Goal: Task Accomplishment & Management: Use online tool/utility

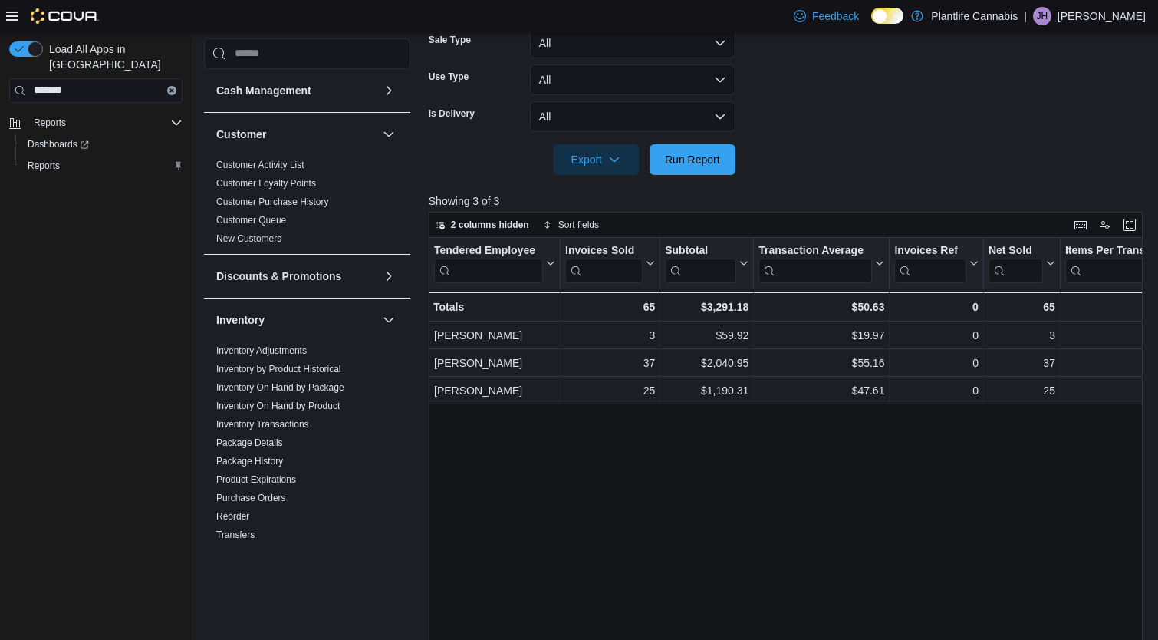
scroll to position [586, 0]
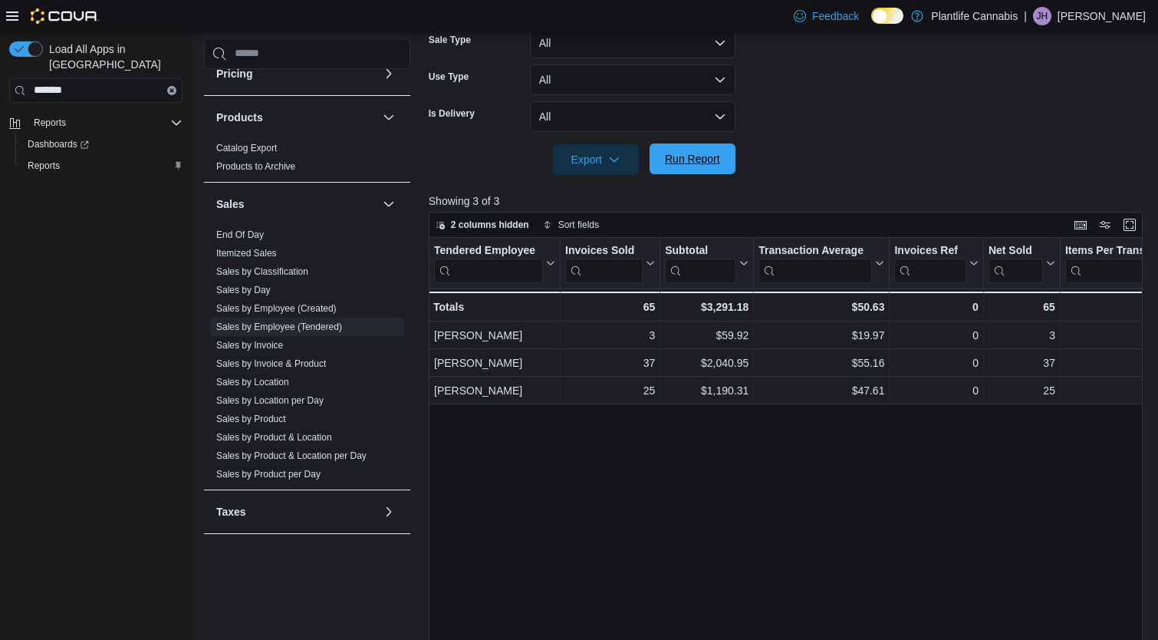
click at [693, 166] on span "Run Report" at bounding box center [693, 158] width 68 height 31
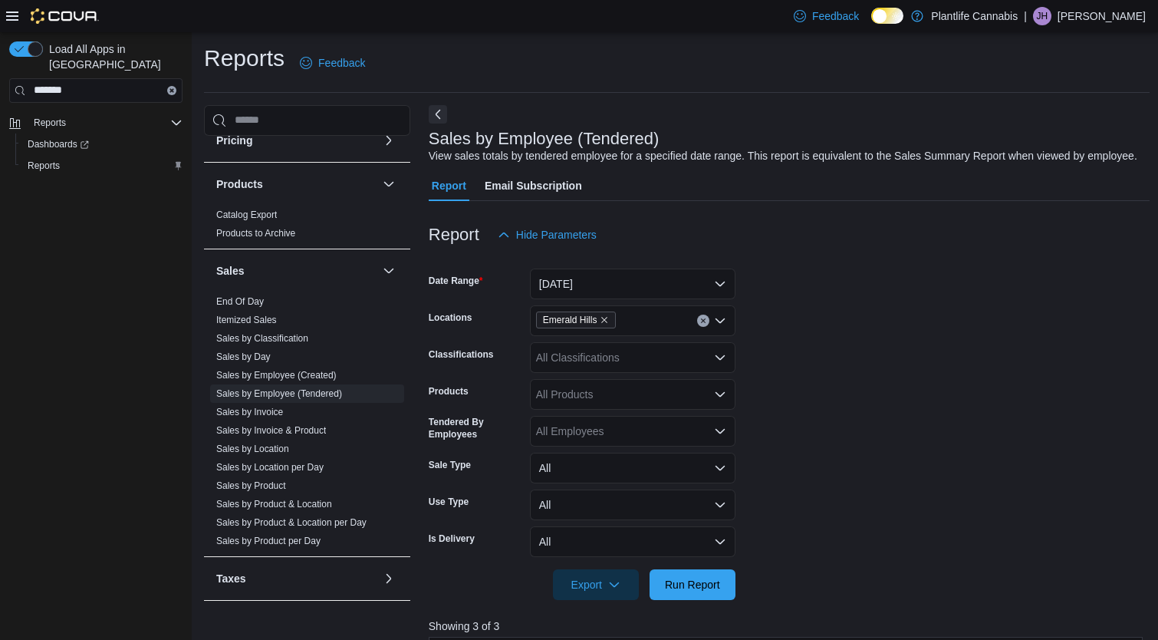
scroll to position [0, 0]
click at [595, 374] on div "All Classifications" at bounding box center [633, 359] width 206 height 31
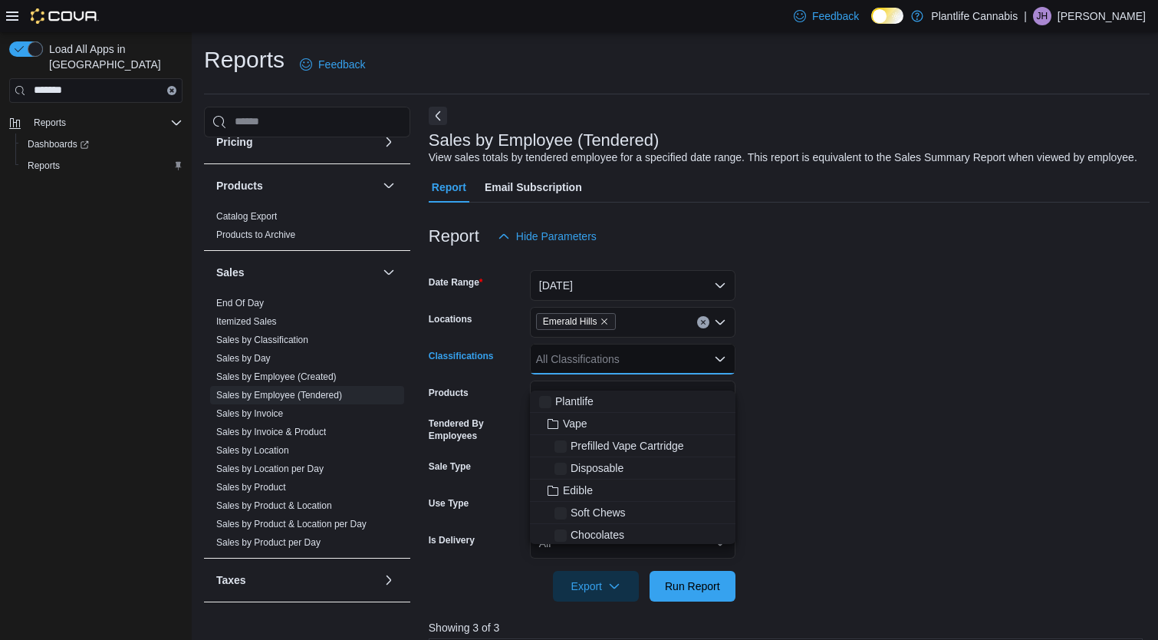
click at [595, 374] on div "All Classifications" at bounding box center [633, 359] width 206 height 31
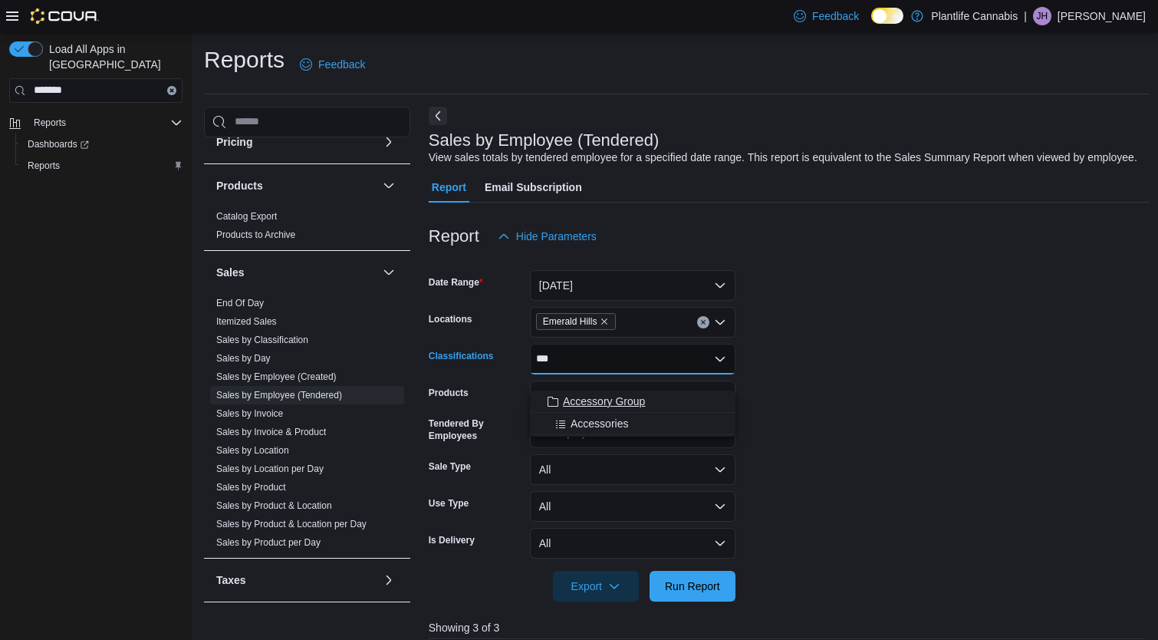
type input "***"
click at [608, 400] on span "Accessory Group" at bounding box center [604, 401] width 82 height 15
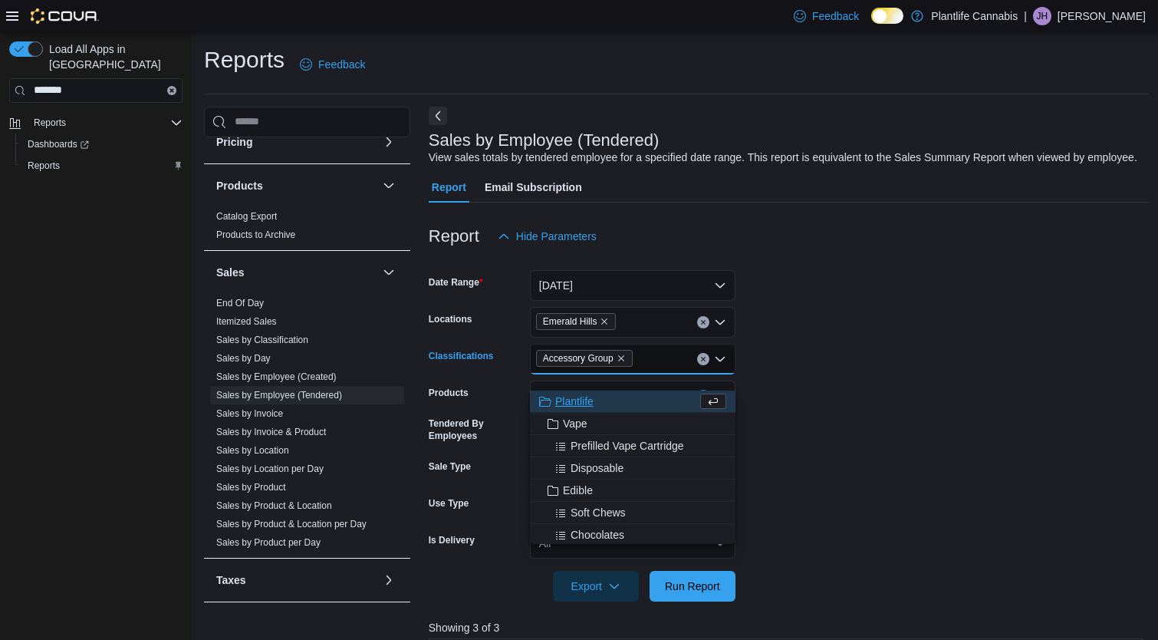
click at [866, 493] on form "Date Range [DATE] Locations [GEOGRAPHIC_DATA] Classifications Accessory Group C…" at bounding box center [790, 427] width 722 height 350
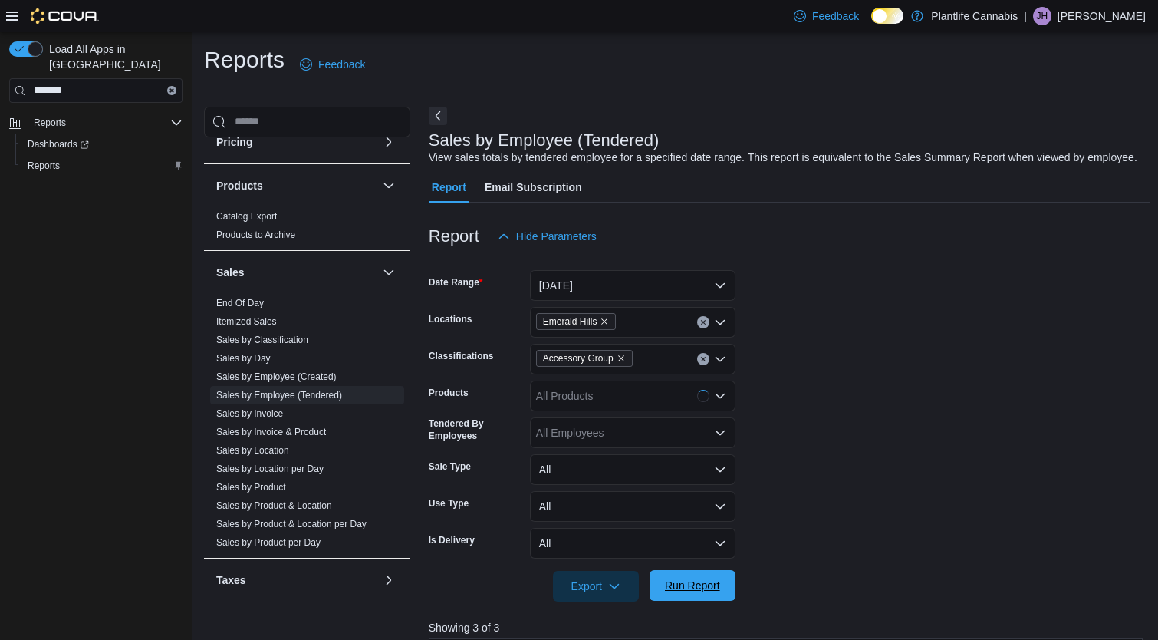
click at [669, 593] on span "Run Report" at bounding box center [692, 585] width 55 height 15
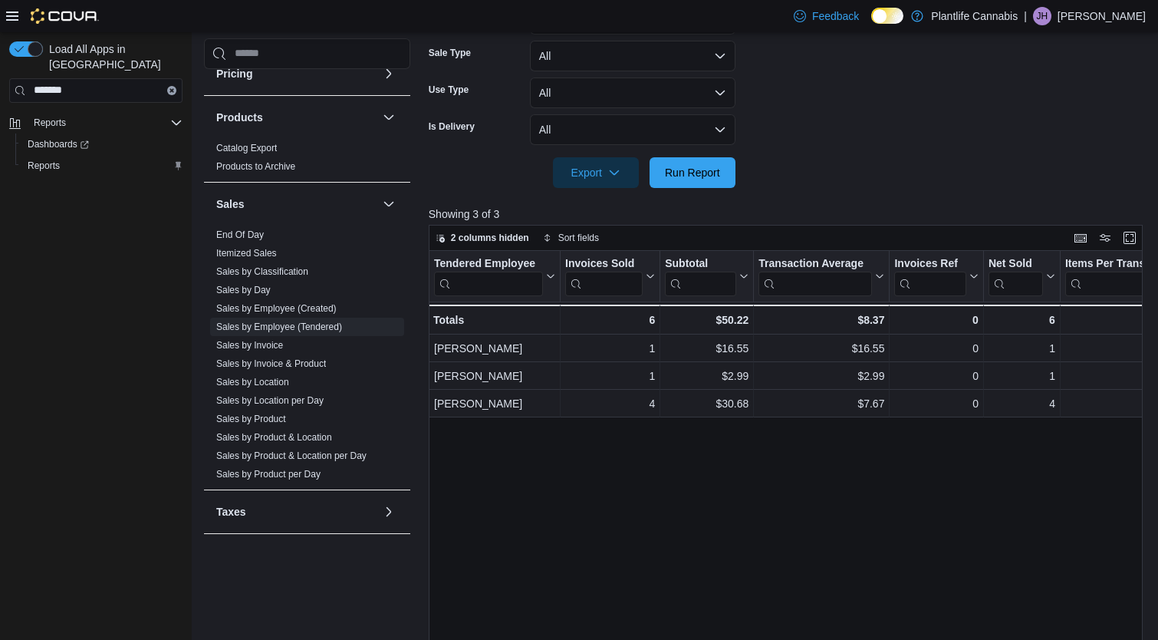
scroll to position [539, 0]
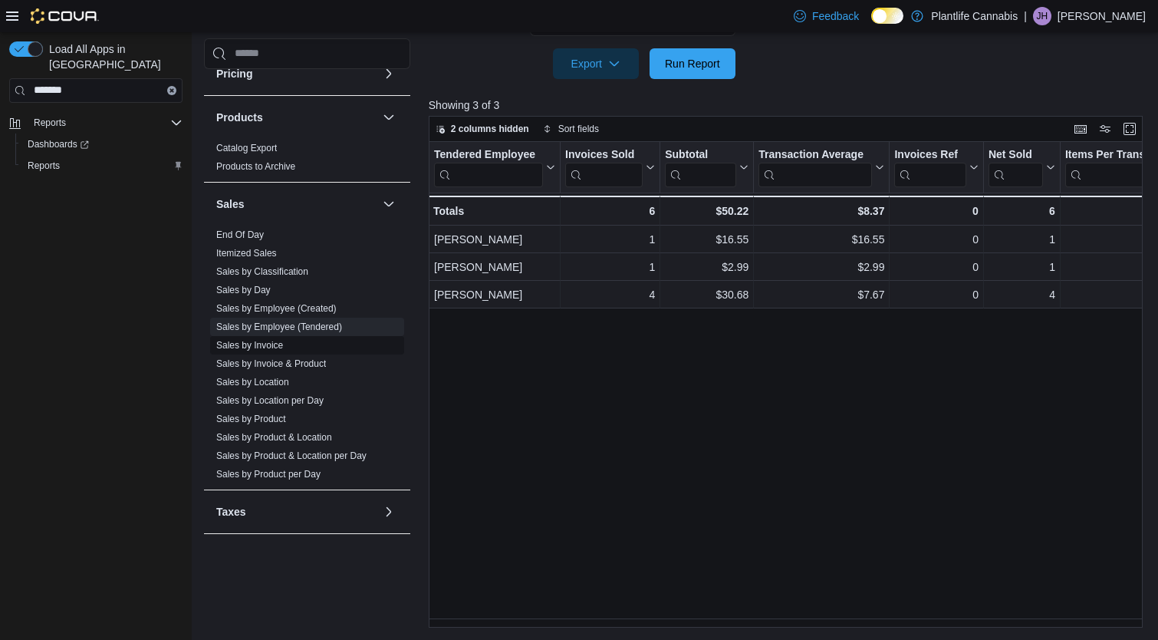
click at [255, 345] on link "Sales by Invoice" at bounding box center [249, 345] width 67 height 11
click at [255, 278] on span "Sales by Classification" at bounding box center [262, 271] width 92 height 12
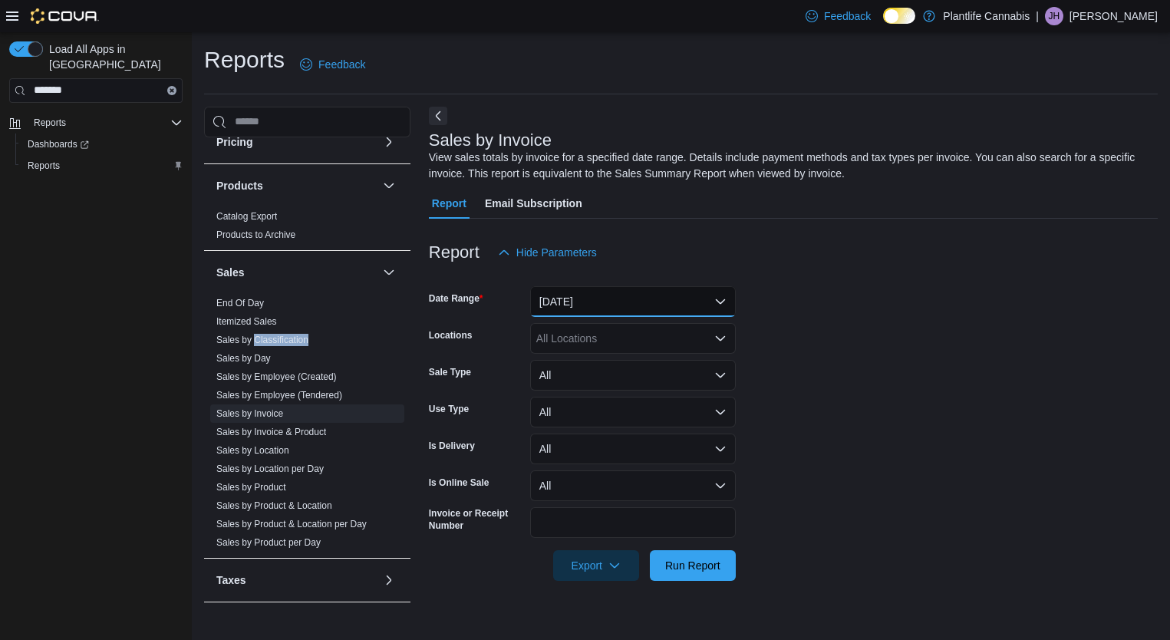
click at [644, 307] on button "[DATE]" at bounding box center [633, 301] width 206 height 31
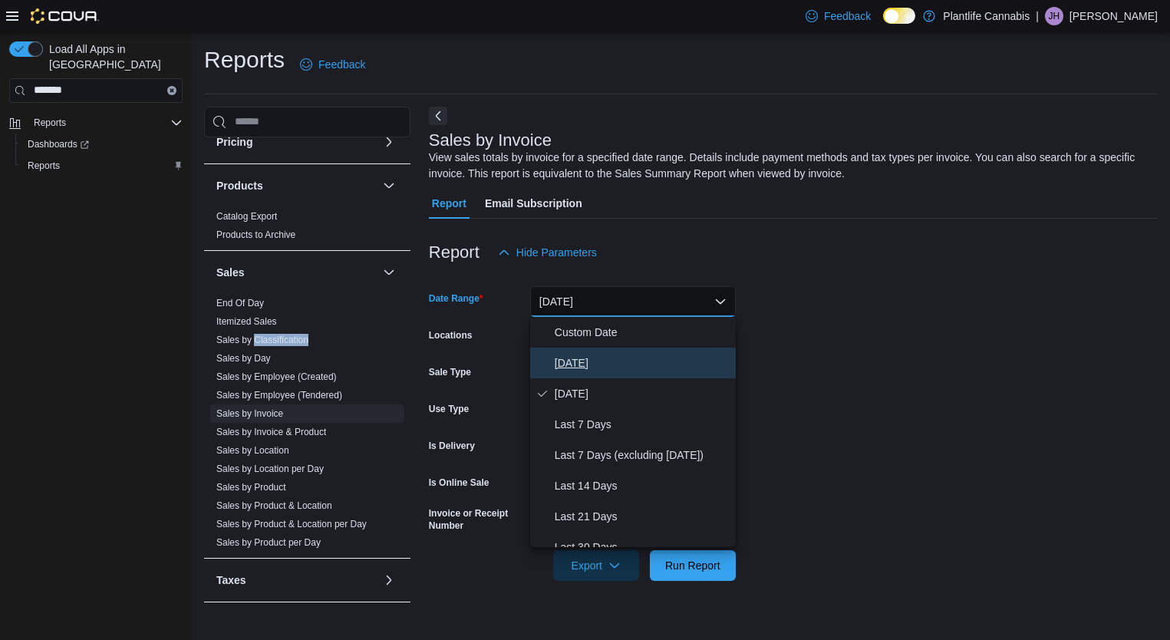
click at [557, 363] on span "[DATE]" at bounding box center [642, 363] width 175 height 18
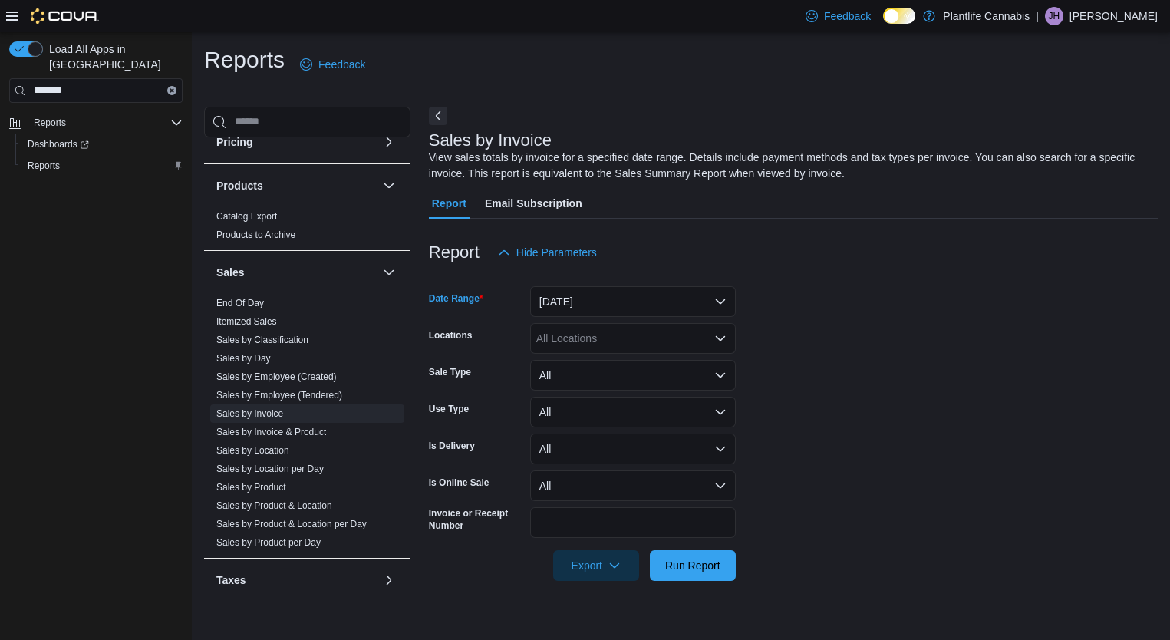
click at [630, 333] on div "All Locations" at bounding box center [633, 338] width 206 height 31
type input "***"
click at [578, 367] on span "Emerald Hills" at bounding box center [602, 364] width 63 height 15
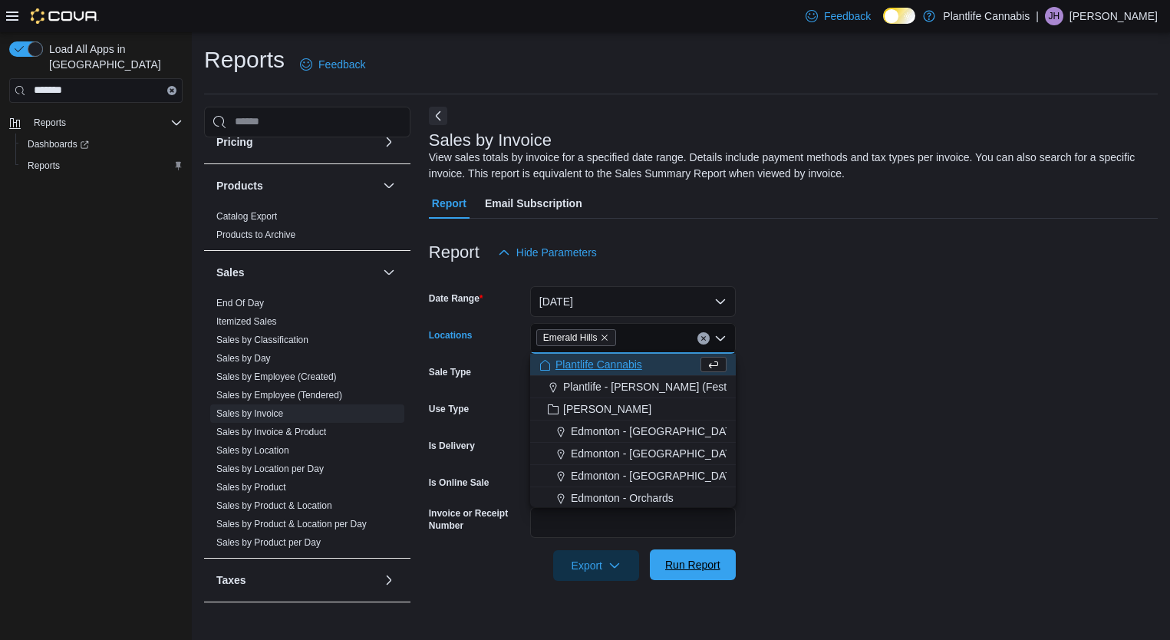
click at [694, 571] on span "Run Report" at bounding box center [692, 564] width 55 height 15
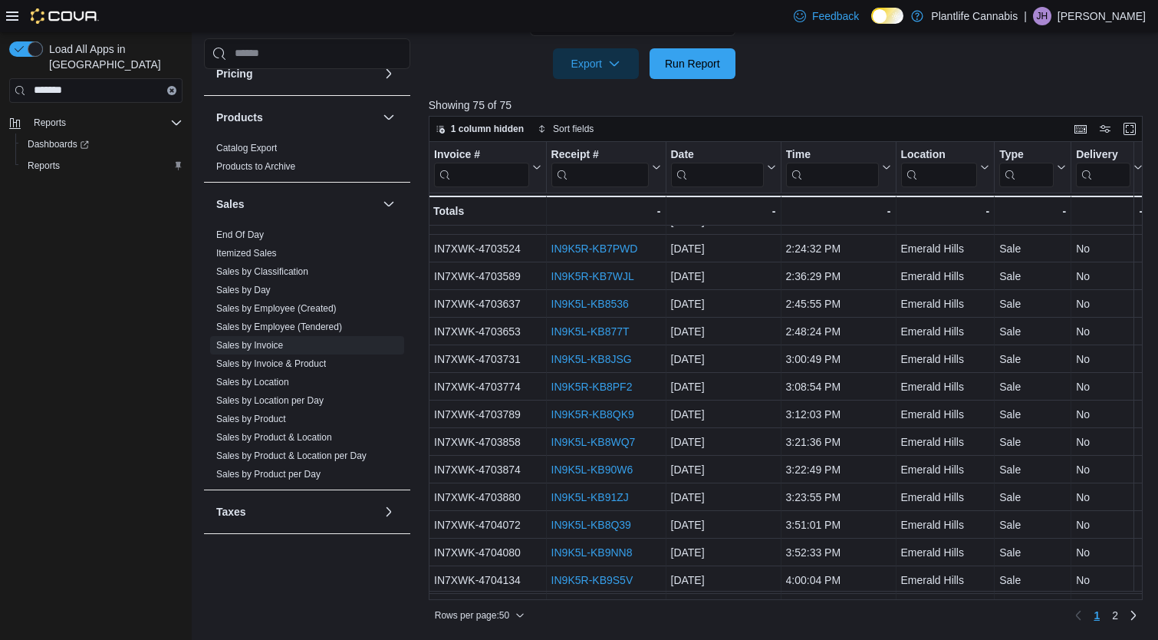
scroll to position [1015, 0]
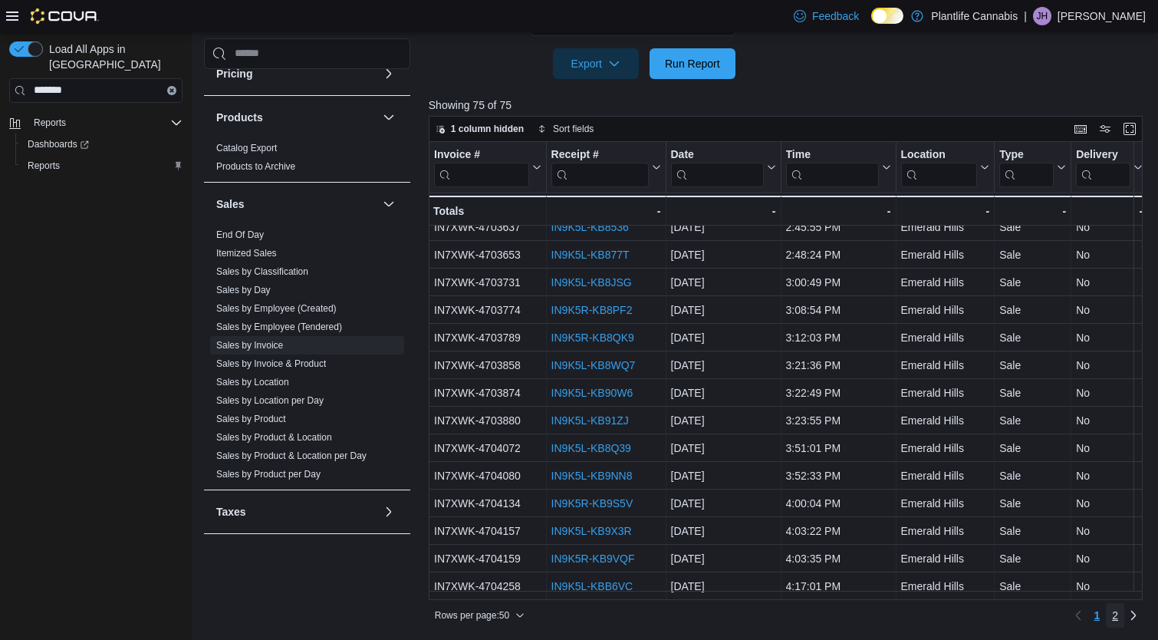
click at [1119, 611] on span "2" at bounding box center [1115, 615] width 6 height 15
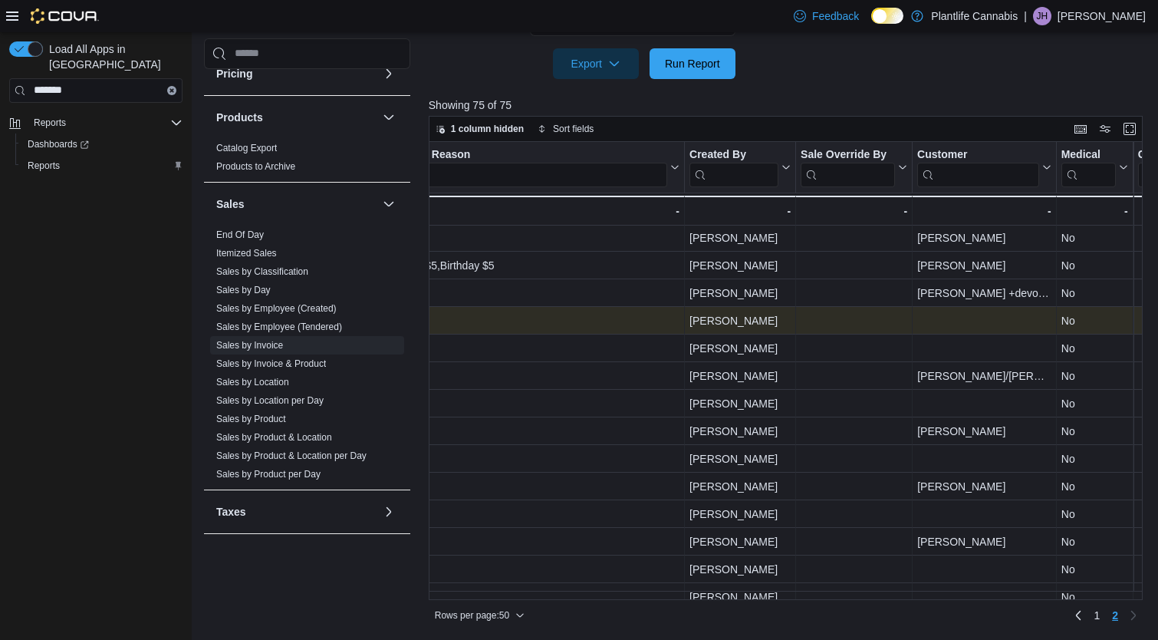
scroll to position [0, 1822]
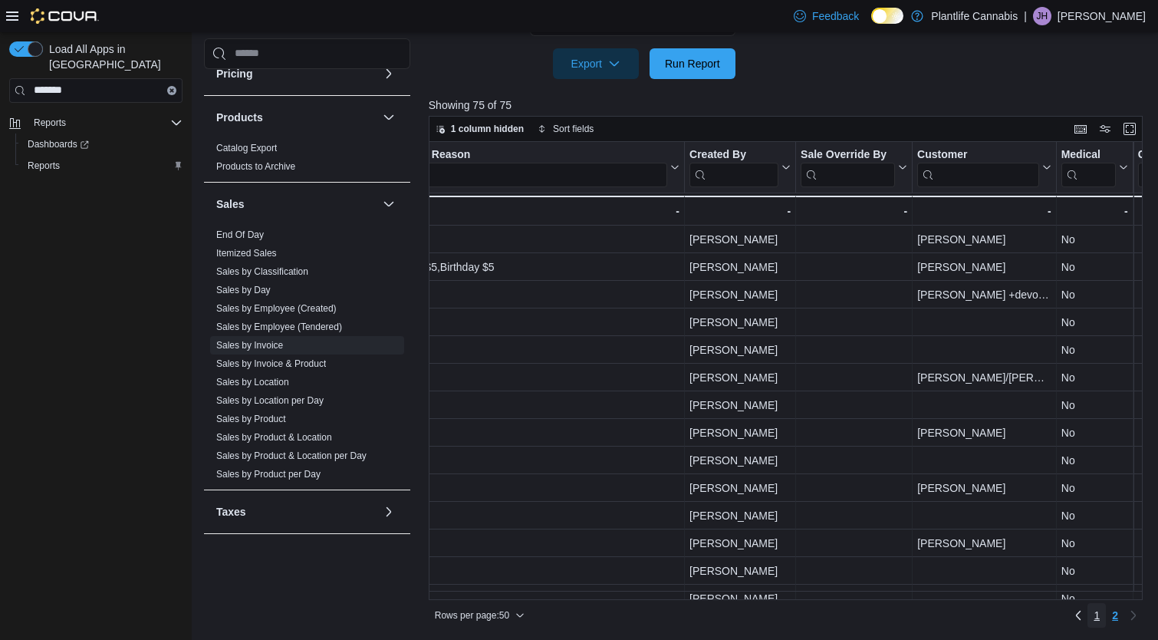
click at [1100, 612] on span "1" at bounding box center [1097, 615] width 6 height 15
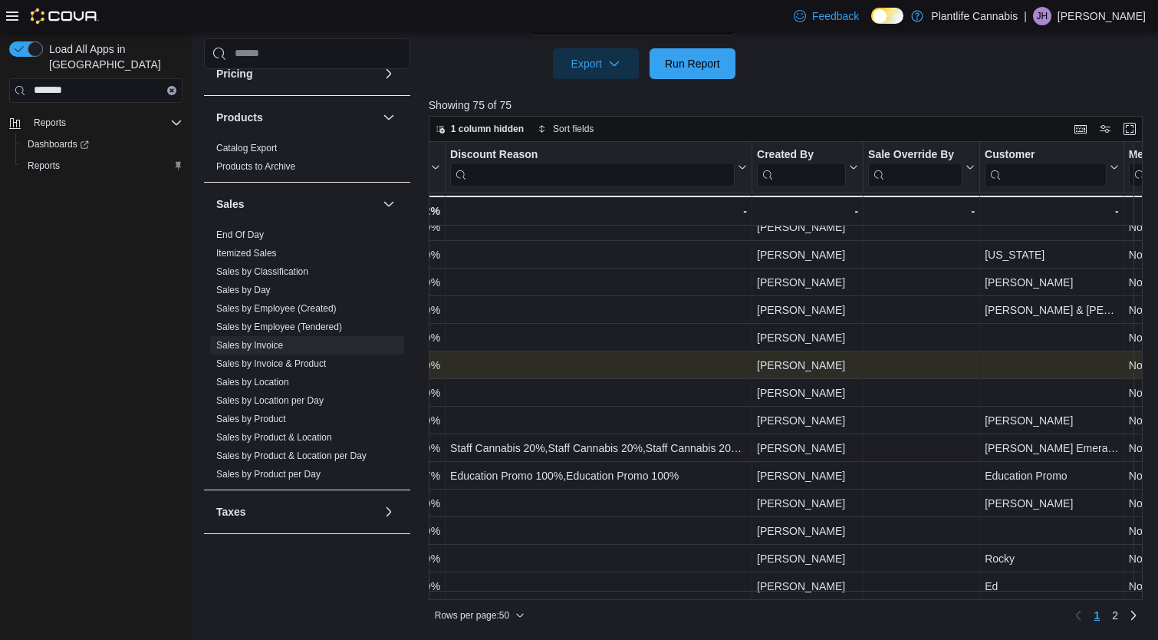
scroll to position [1015, 1755]
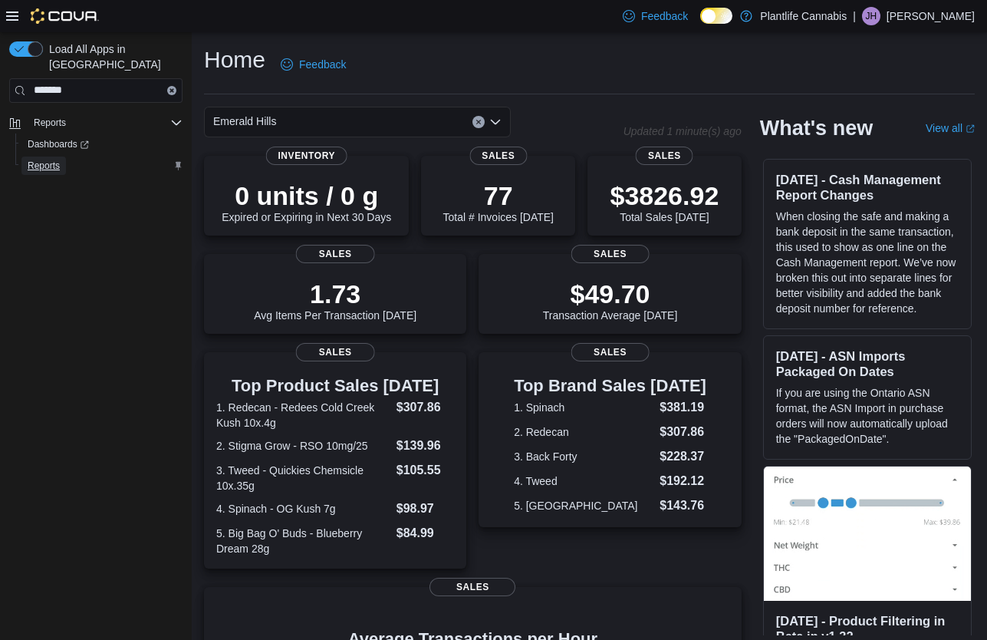
click at [59, 160] on span "Reports" at bounding box center [44, 166] width 32 height 12
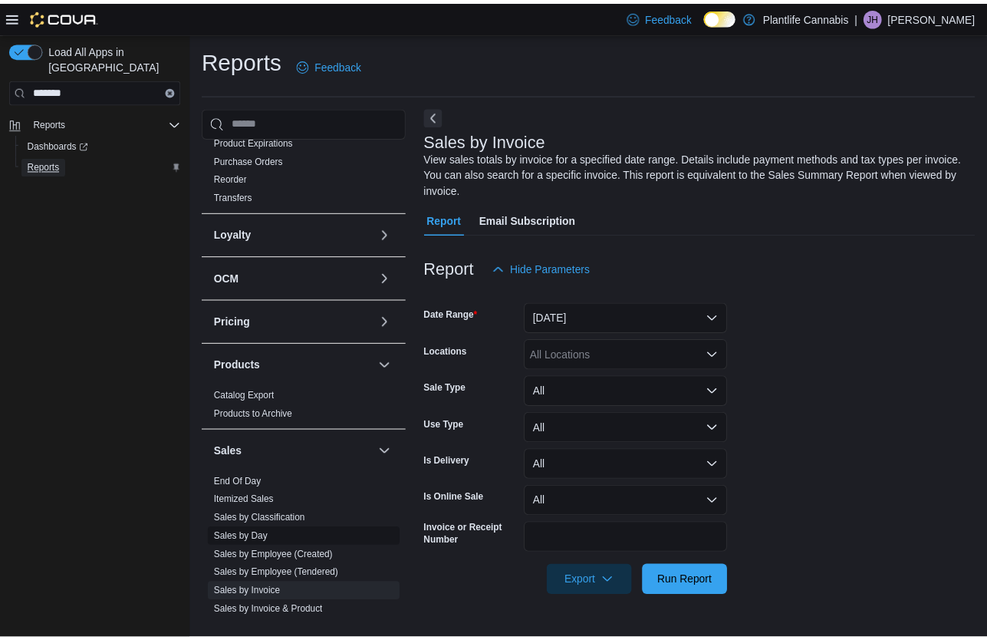
scroll to position [586, 0]
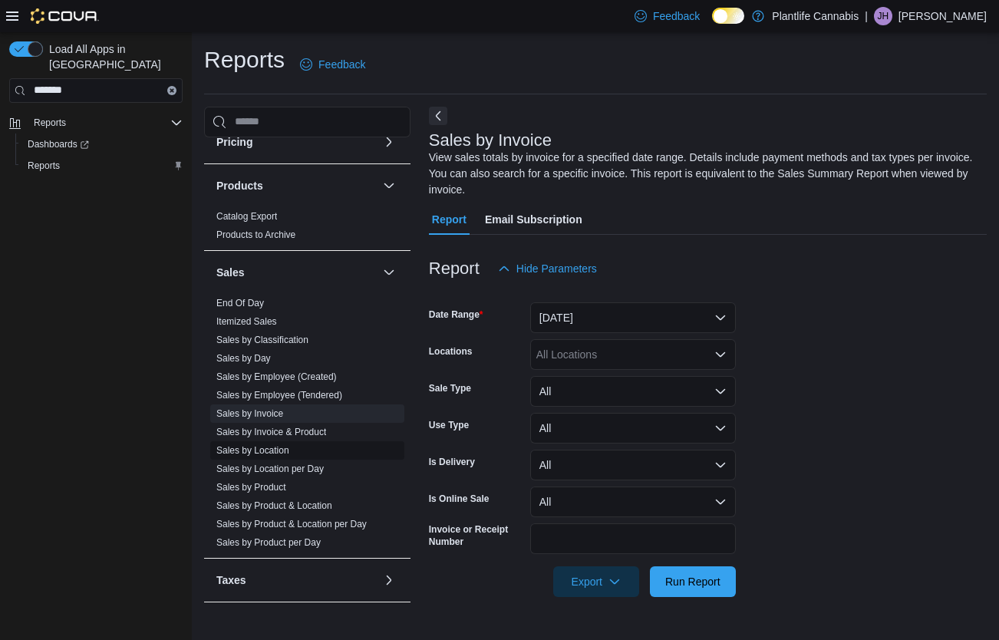
click at [280, 452] on link "Sales by Location" at bounding box center [252, 450] width 73 height 11
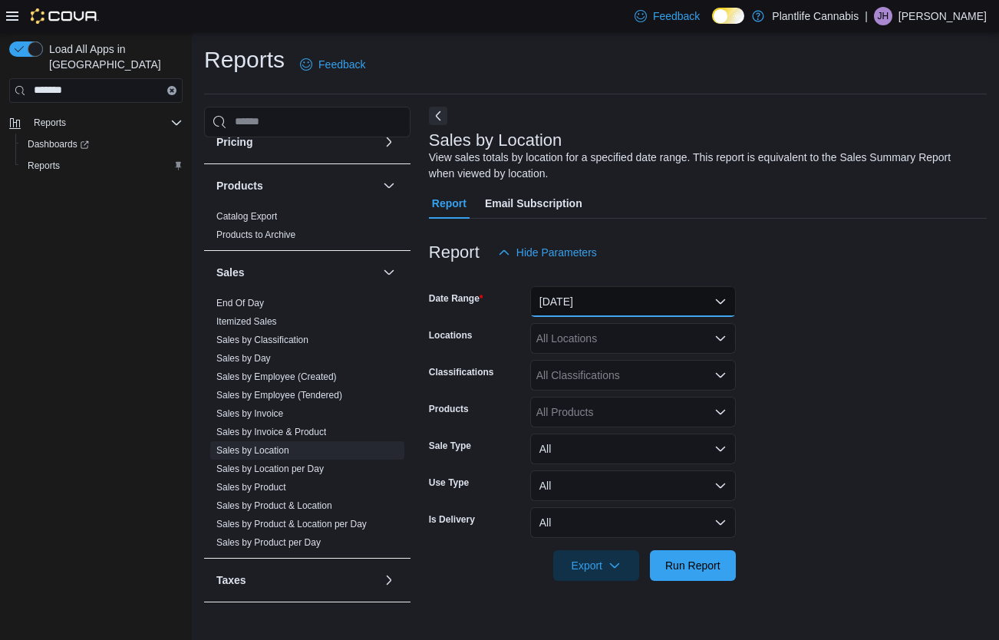
click at [608, 312] on button "[DATE]" at bounding box center [633, 301] width 206 height 31
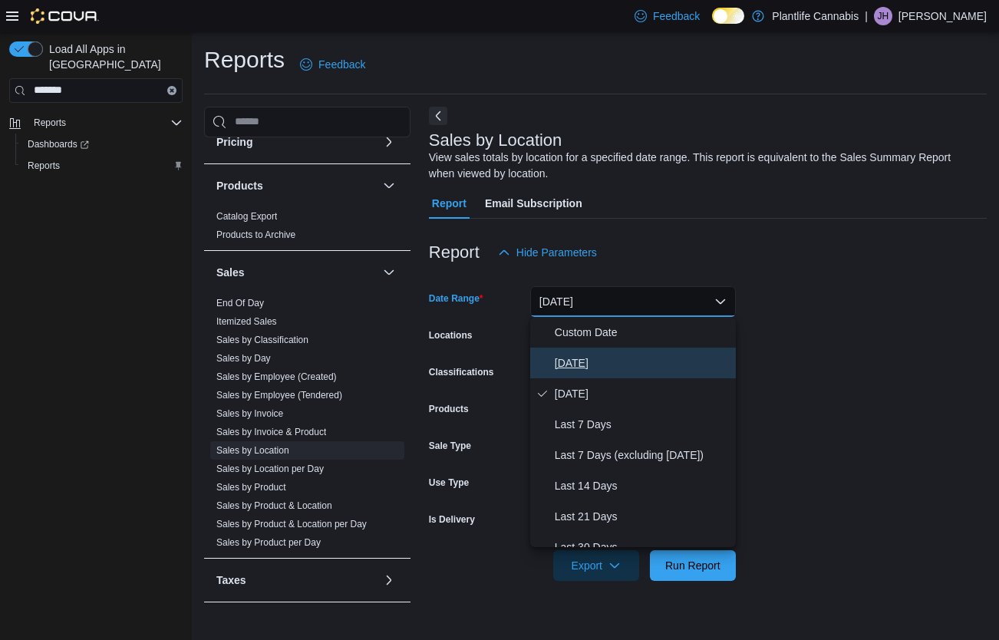
click at [575, 367] on span "[DATE]" at bounding box center [642, 363] width 175 height 18
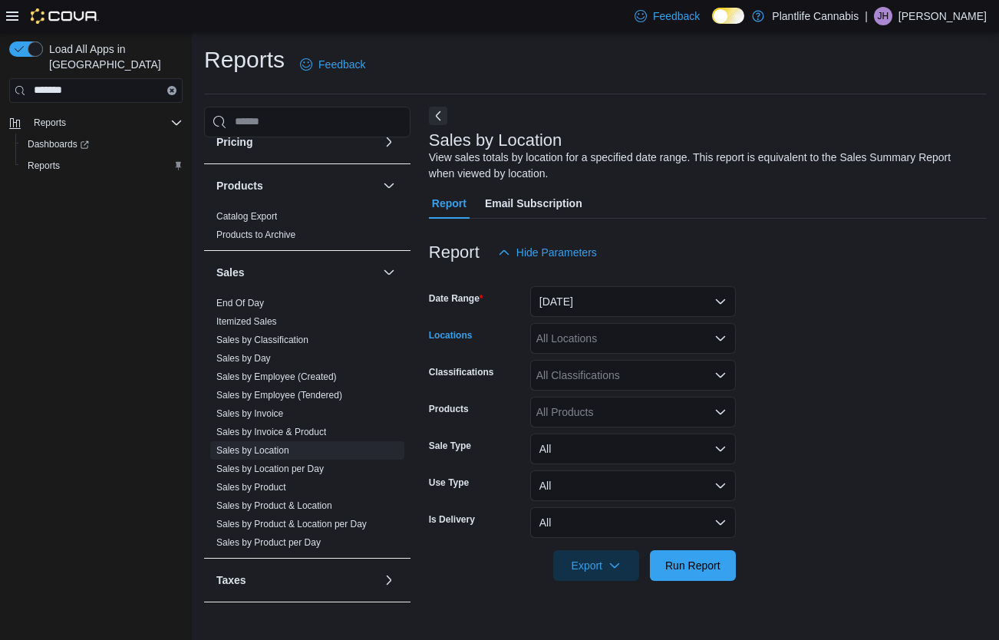
click at [569, 335] on div "All Locations" at bounding box center [633, 338] width 206 height 31
type input "***"
click at [615, 367] on span "Emerald Hills" at bounding box center [602, 364] width 63 height 15
click at [828, 417] on form "Date Range Today Locations Emerald Hills Classifications All Classifications Pr…" at bounding box center [708, 424] width 558 height 313
click at [697, 568] on span "Run Report" at bounding box center [692, 564] width 55 height 15
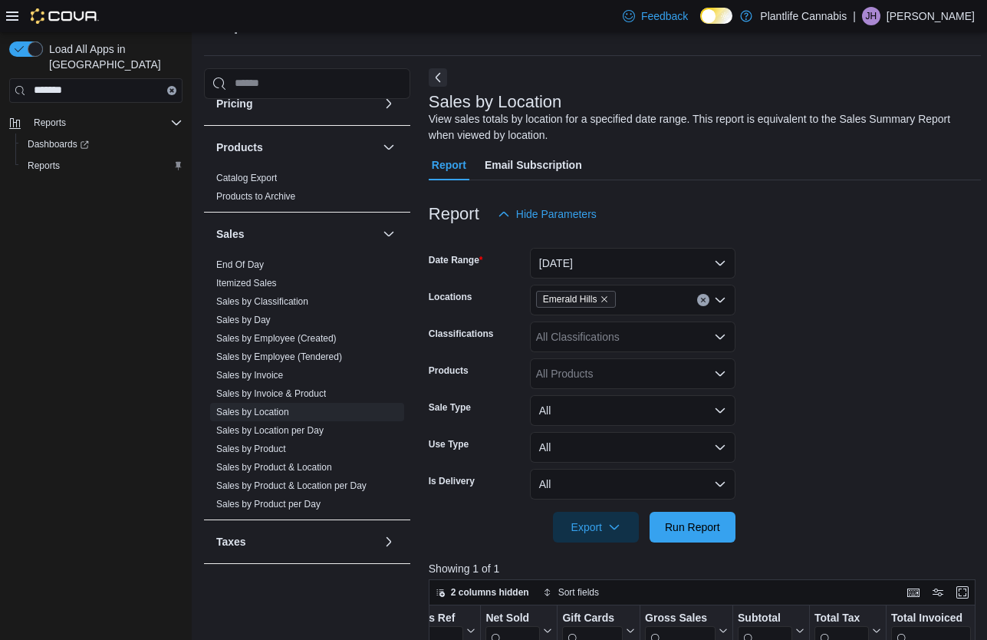
scroll to position [14, 0]
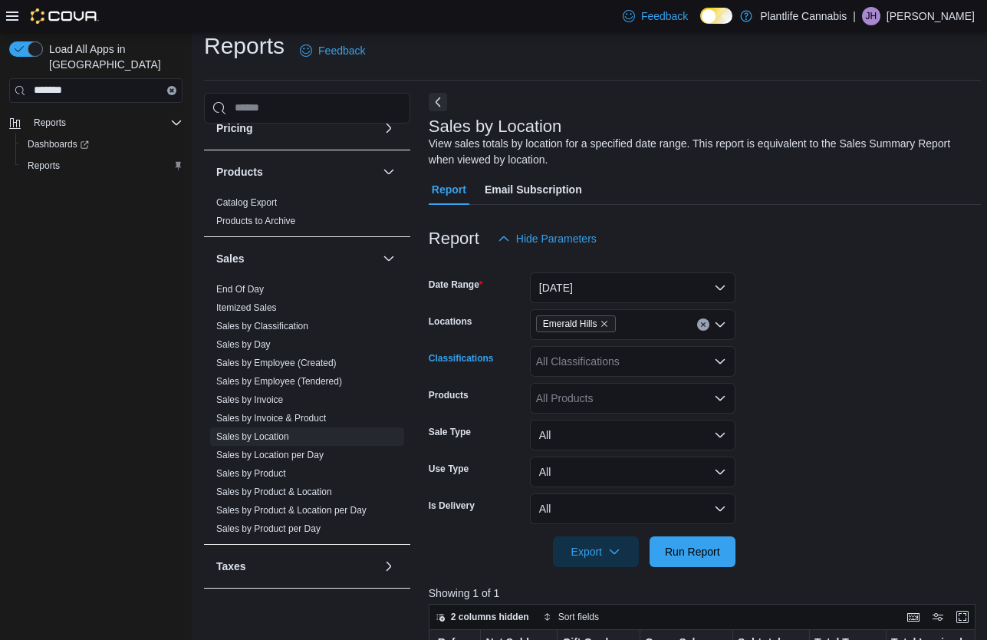
click at [641, 364] on div "All Classifications" at bounding box center [633, 361] width 206 height 31
type input "****"
click at [627, 381] on span "Accessory Group" at bounding box center [604, 387] width 82 height 15
drag, startPoint x: 804, startPoint y: 485, endPoint x: 716, endPoint y: 556, distance: 113.5
click at [803, 486] on form "Date Range Today Locations Emerald Hills Classifications Accessory Group Produc…" at bounding box center [705, 410] width 552 height 313
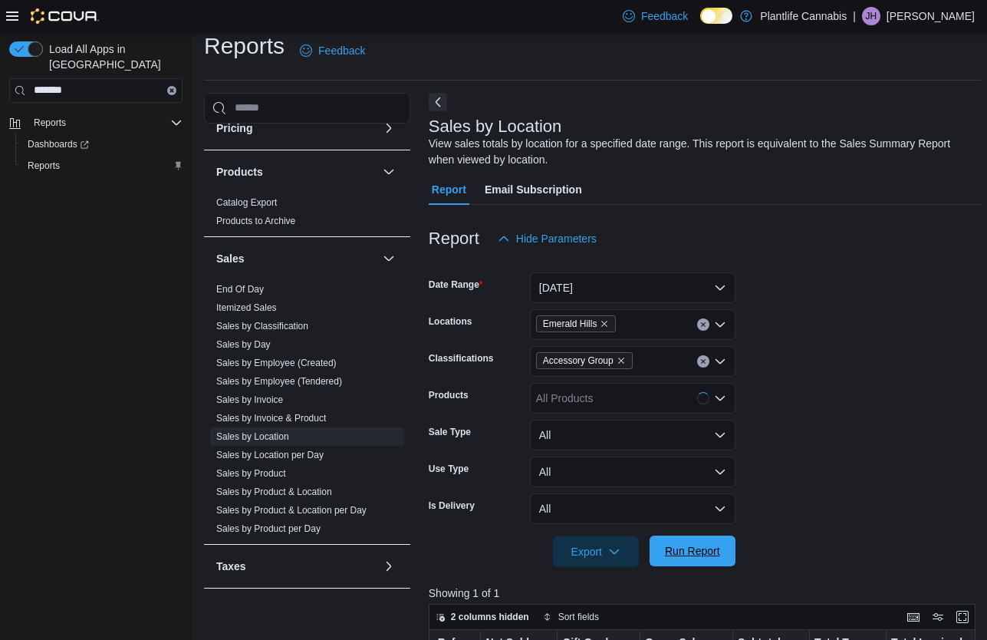
click at [700, 539] on span "Run Report" at bounding box center [693, 550] width 68 height 31
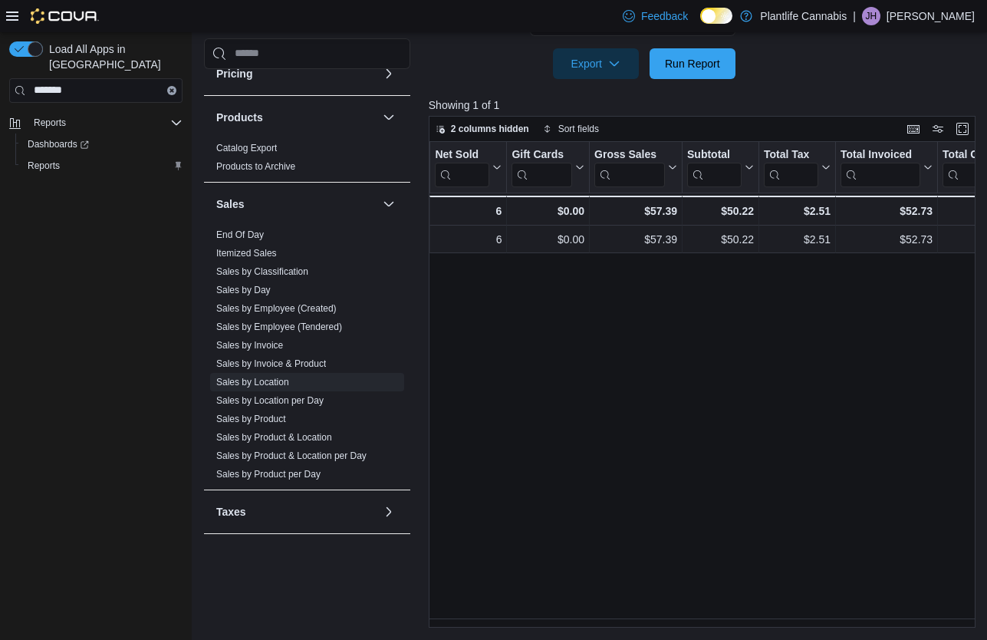
scroll to position [0, 309]
